Goal: Task Accomplishment & Management: Use online tool/utility

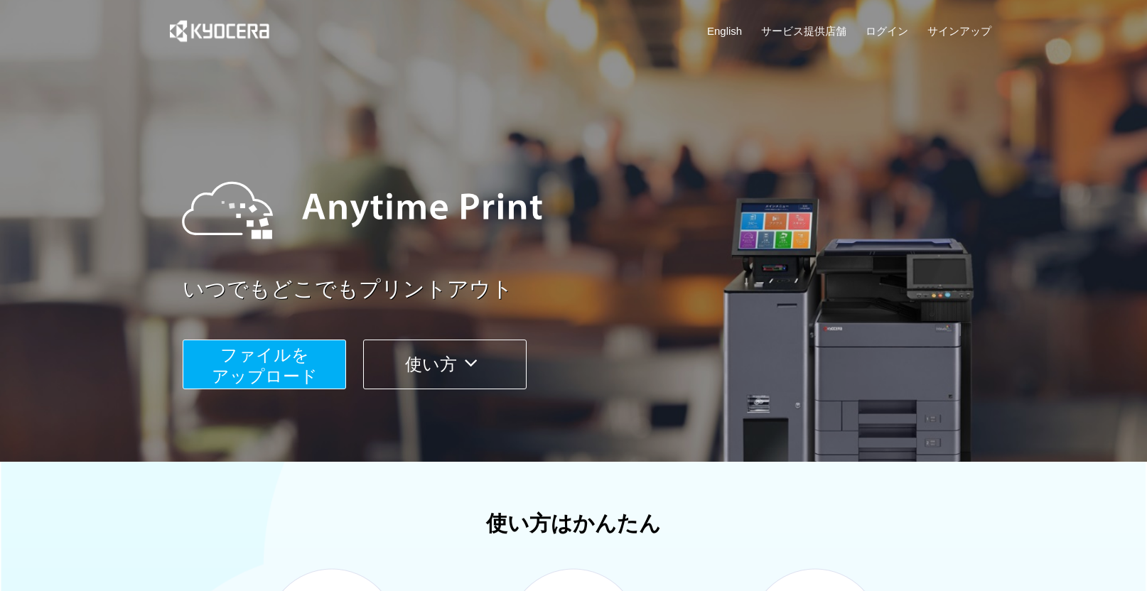
click at [299, 365] on span "ファイルを ​​アップロード" at bounding box center [265, 365] width 106 height 41
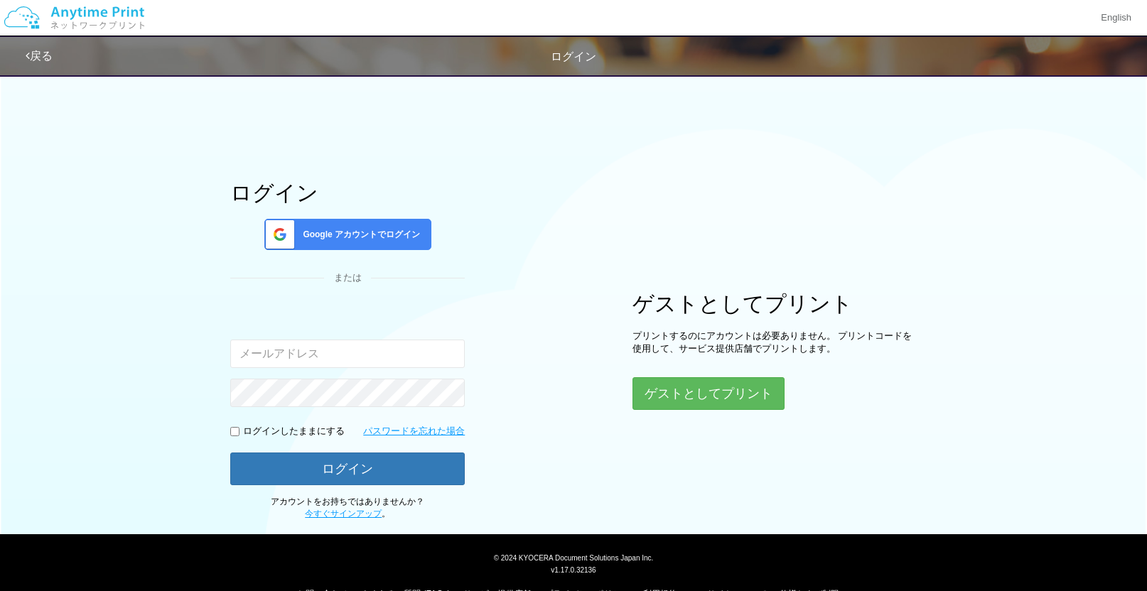
click at [355, 223] on div "Google アカウントでログイン" at bounding box center [347, 234] width 167 height 31
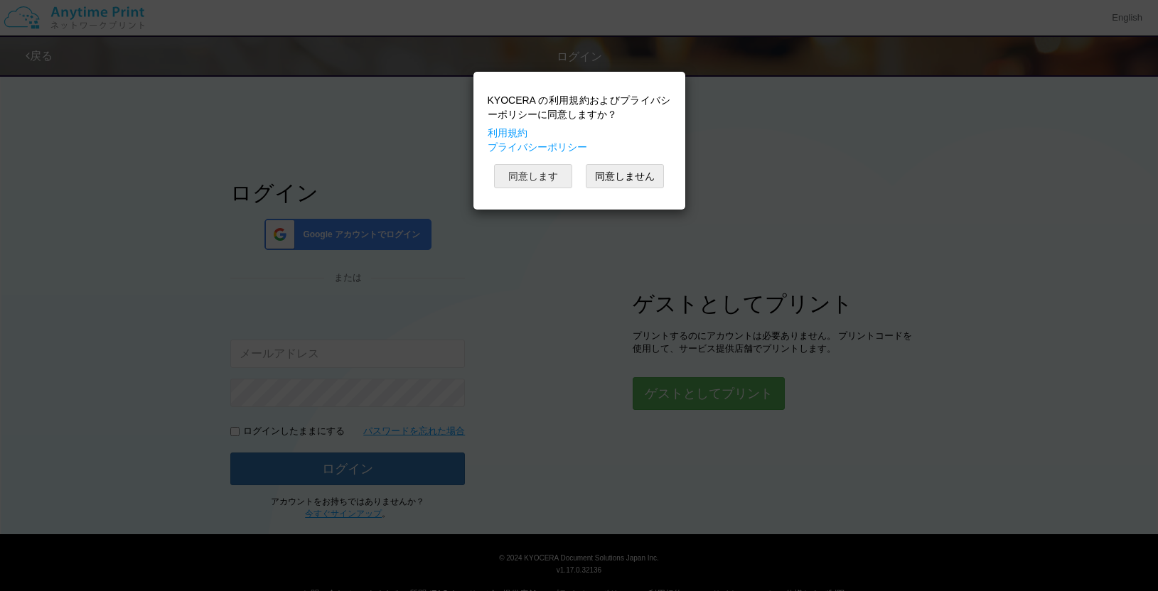
click at [502, 180] on button "同意します" at bounding box center [533, 176] width 78 height 24
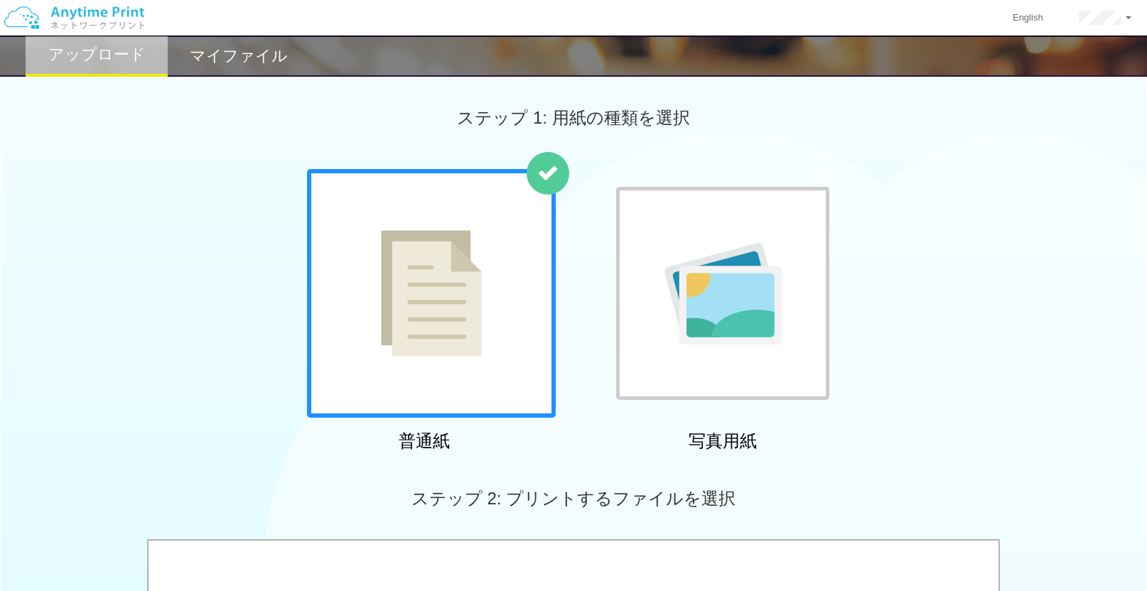
click at [477, 329] on img at bounding box center [431, 293] width 101 height 126
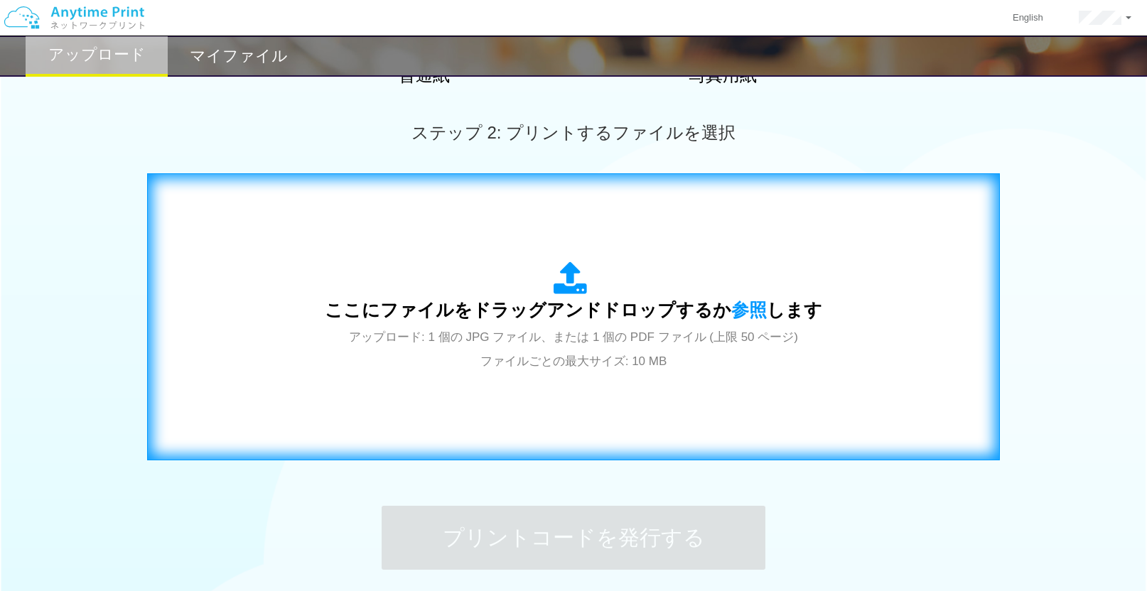
scroll to position [332, 0]
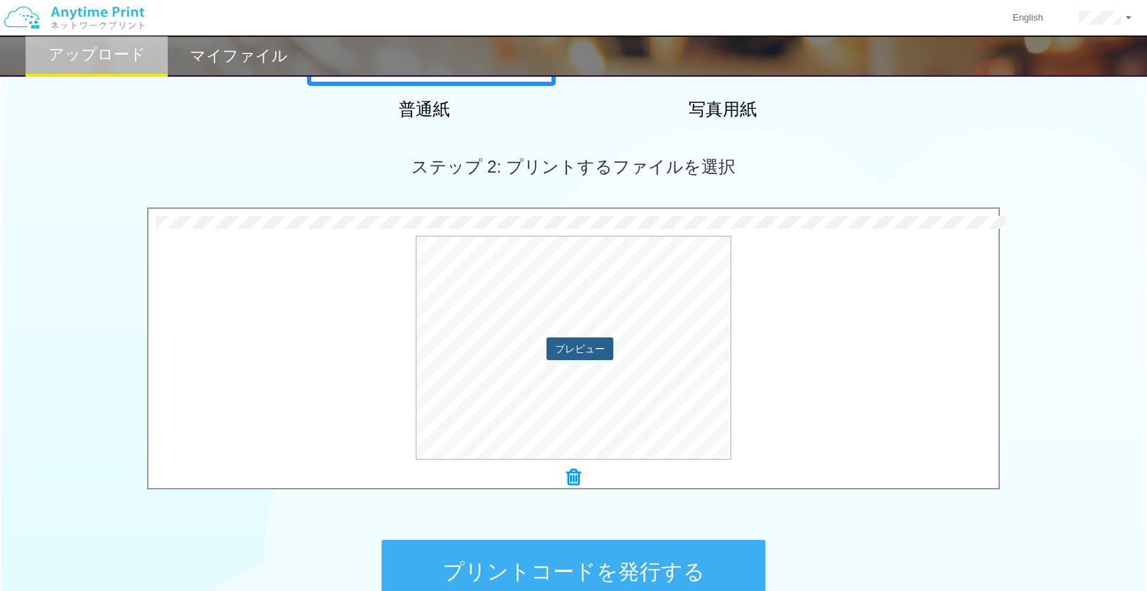
click at [588, 346] on button "プレビュー" at bounding box center [579, 349] width 67 height 23
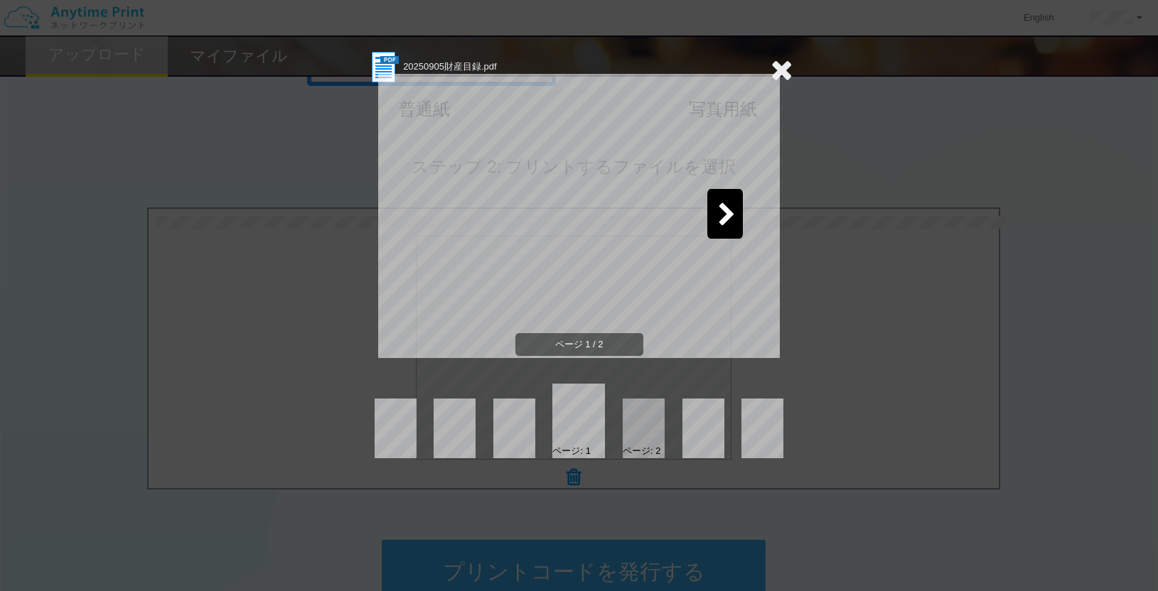
click at [780, 60] on icon at bounding box center [781, 69] width 22 height 28
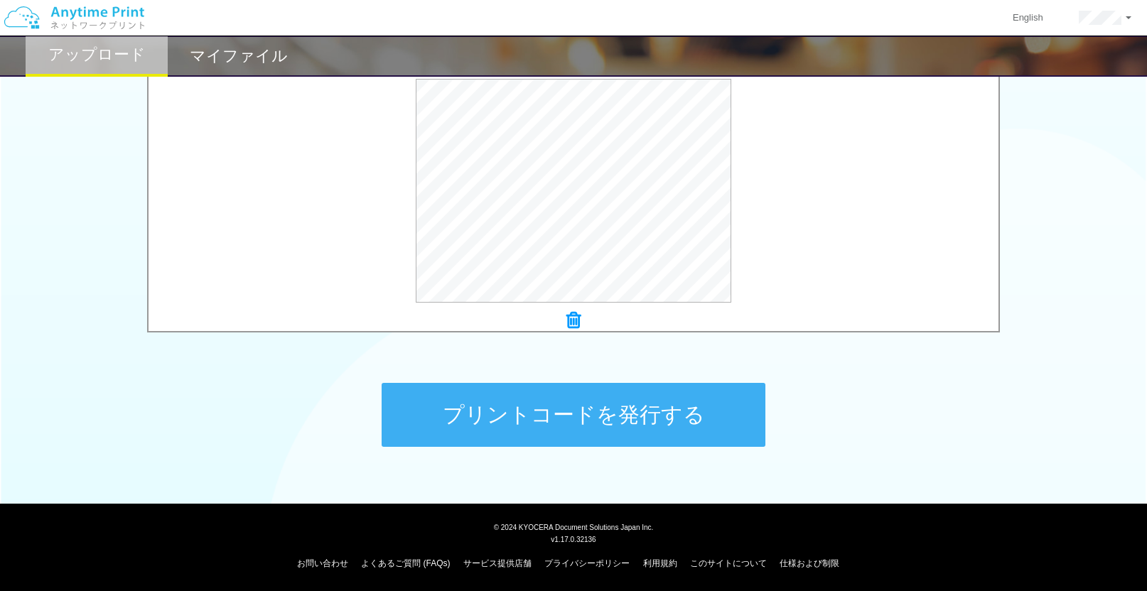
scroll to position [490, 0]
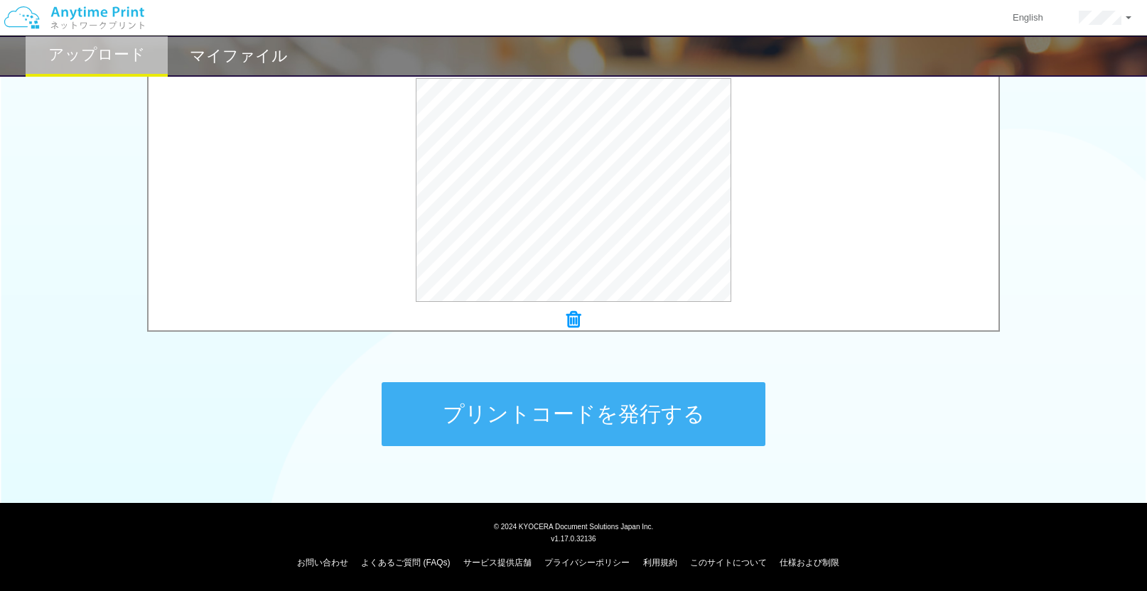
click at [738, 416] on button "プリントコードを発行する" at bounding box center [574, 414] width 384 height 64
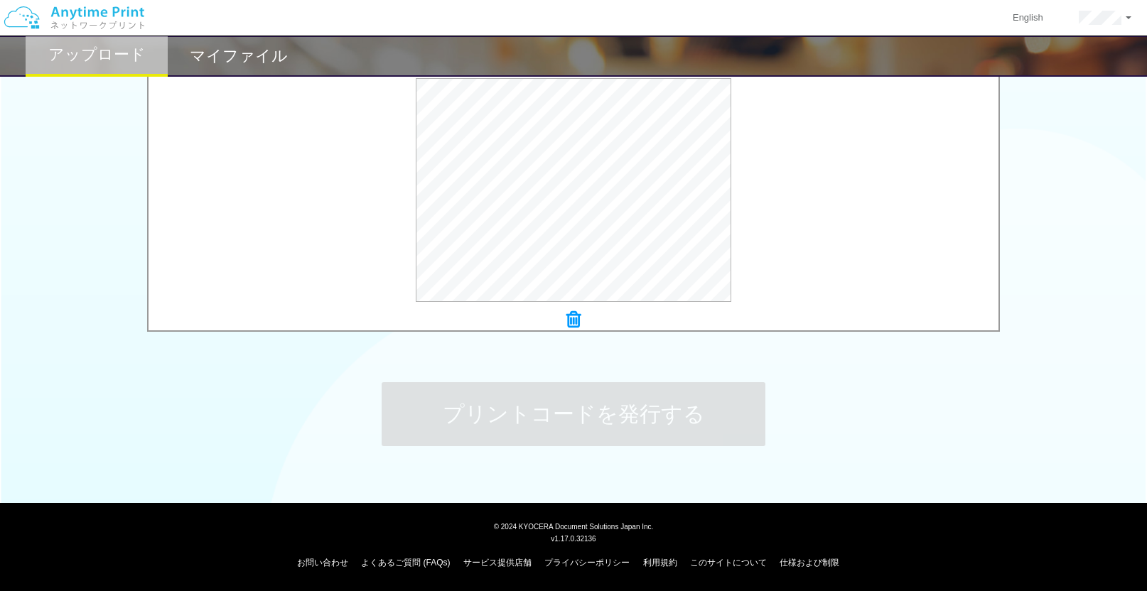
scroll to position [0, 0]
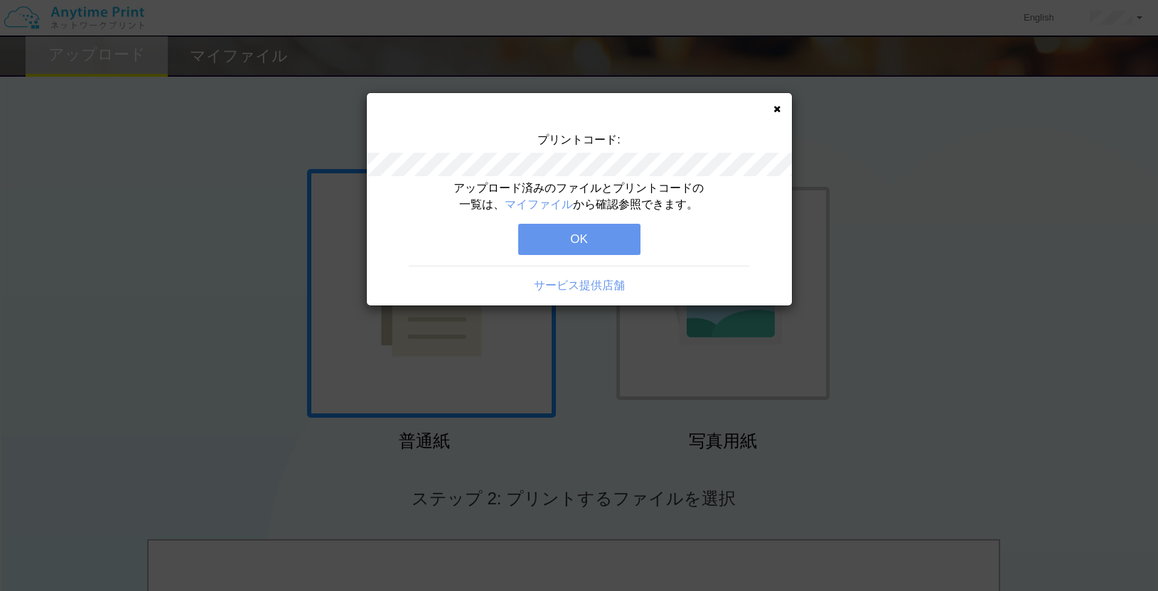
click at [597, 225] on button "OK" at bounding box center [579, 239] width 122 height 31
